Goal: Find specific fact: Find specific fact

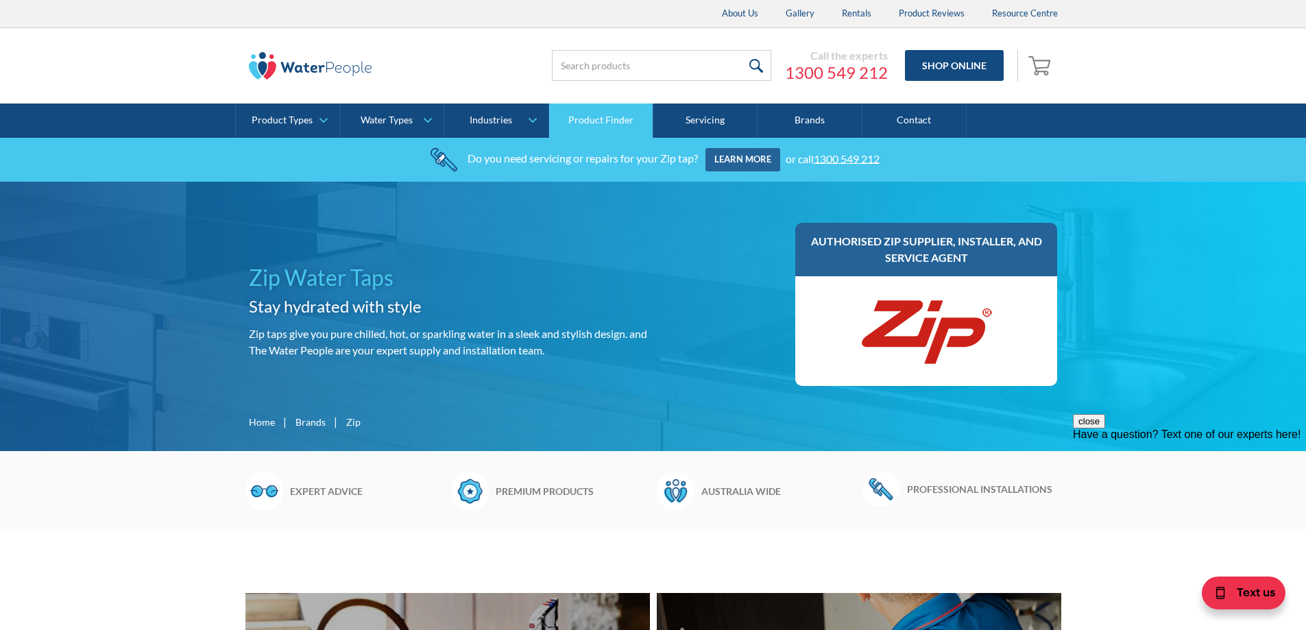
click at [594, 120] on link "Product Finder" at bounding box center [601, 120] width 104 height 34
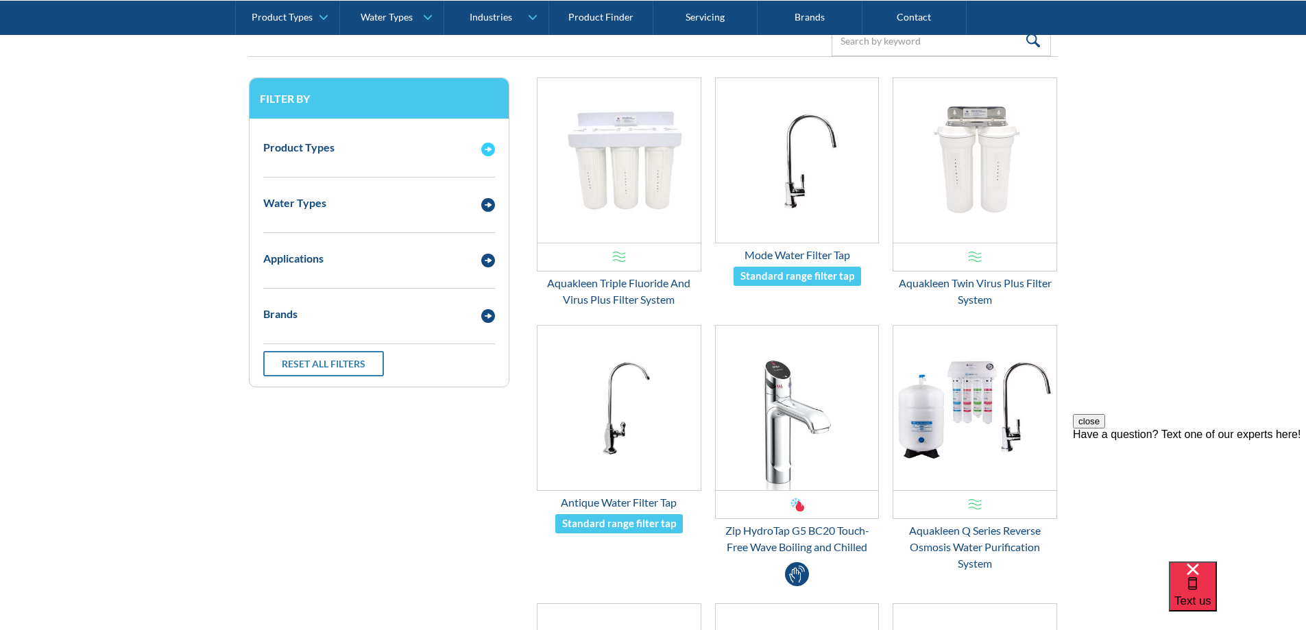
click at [426, 139] on div "Product Types" at bounding box center [365, 147] width 218 height 17
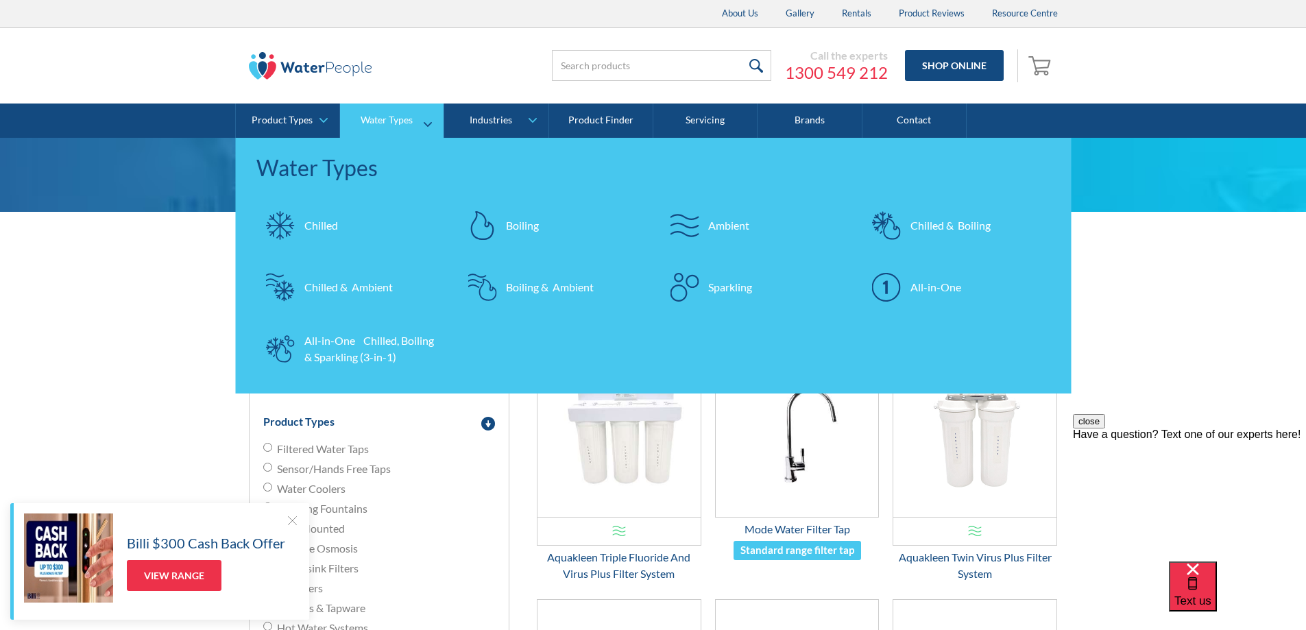
click at [698, 284] on div at bounding box center [684, 287] width 48 height 48
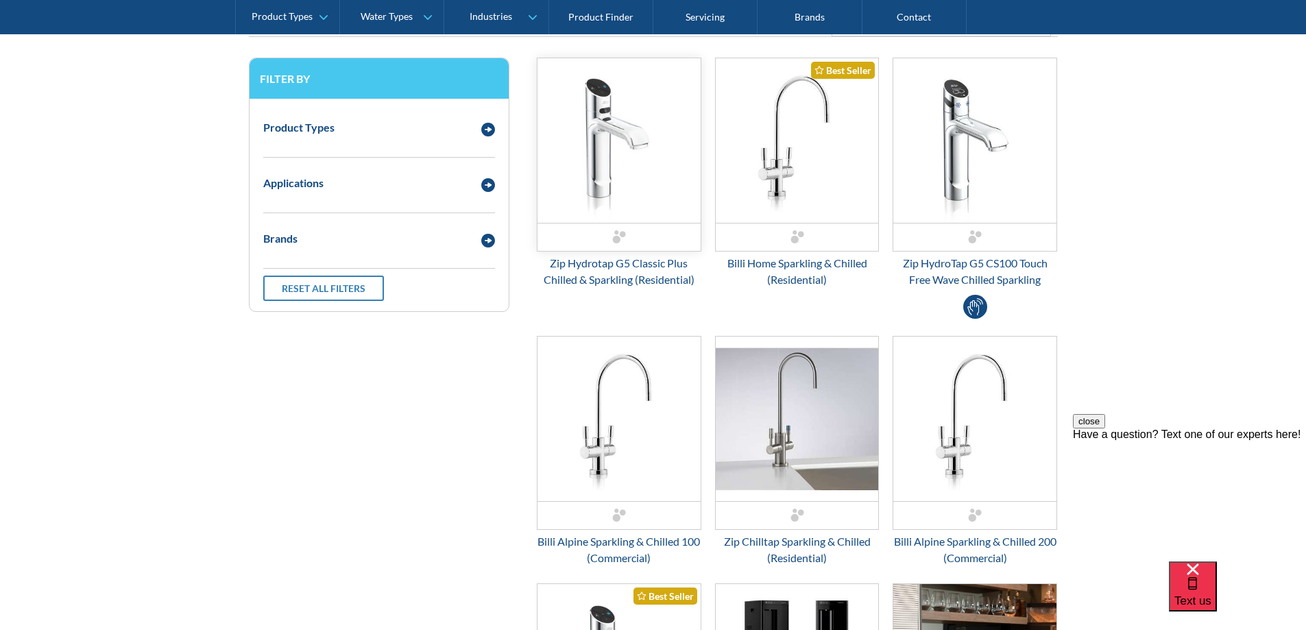
click at [633, 149] on img "Email Form 3" at bounding box center [618, 140] width 163 height 164
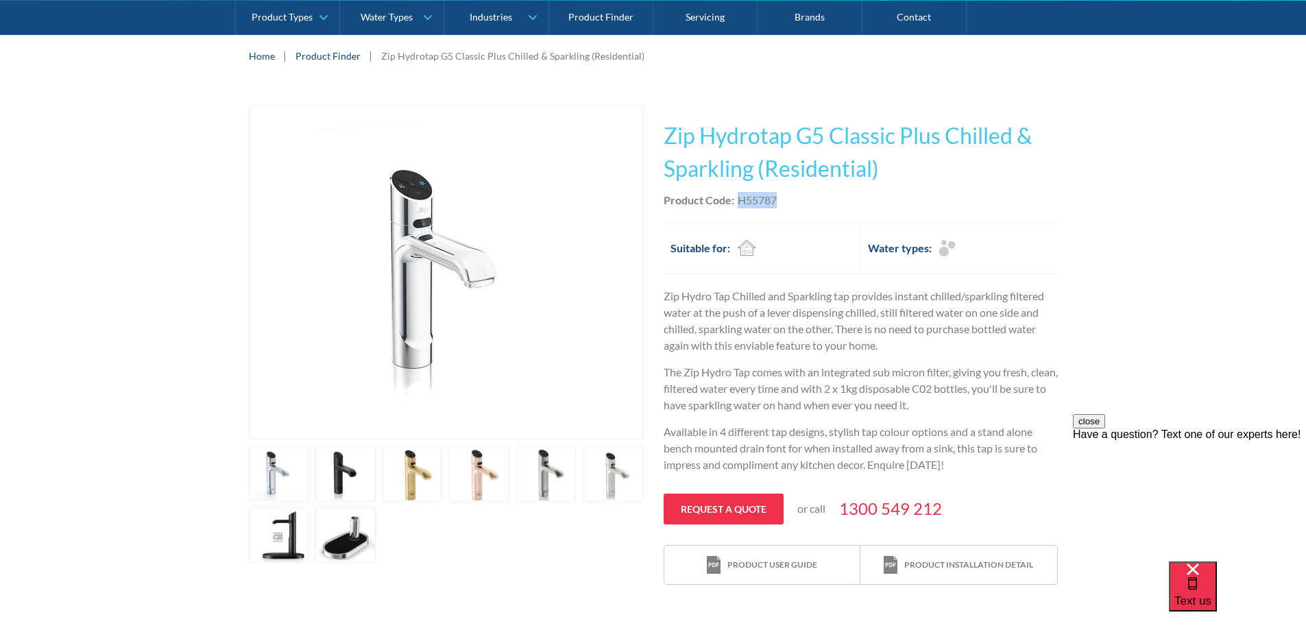
drag, startPoint x: 778, startPoint y: 197, endPoint x: 736, endPoint y: 201, distance: 42.0
click at [736, 201] on div "Product Code: H55787" at bounding box center [860, 200] width 394 height 16
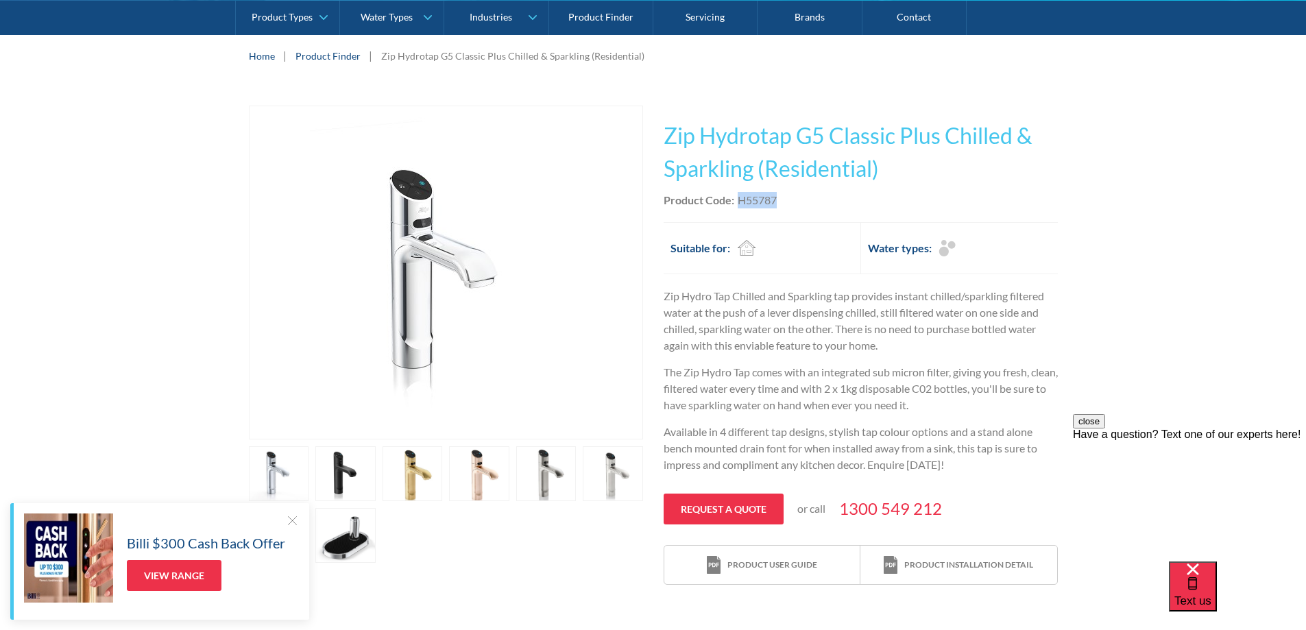
copy div "H55787"
